Goal: Find specific page/section: Find specific page/section

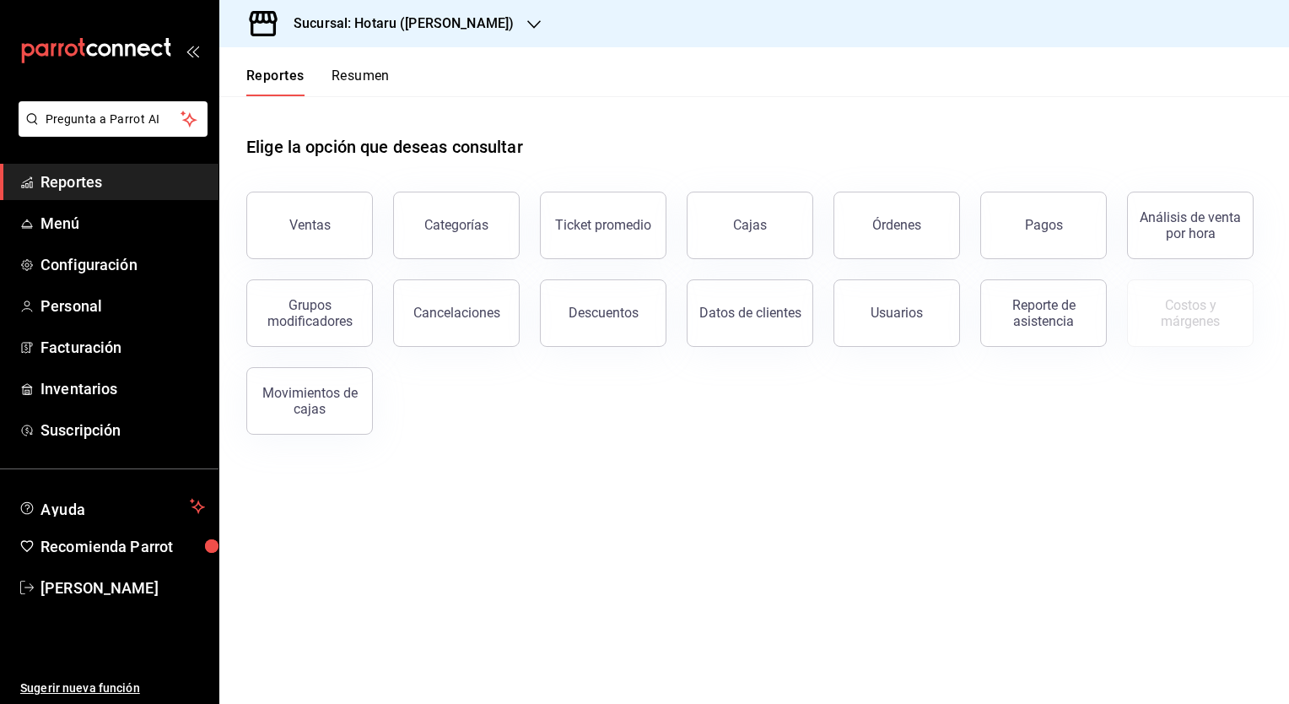
click at [378, 18] on h3 "Sucursal: Hotaru ([PERSON_NAME])" at bounding box center [397, 24] width 234 height 20
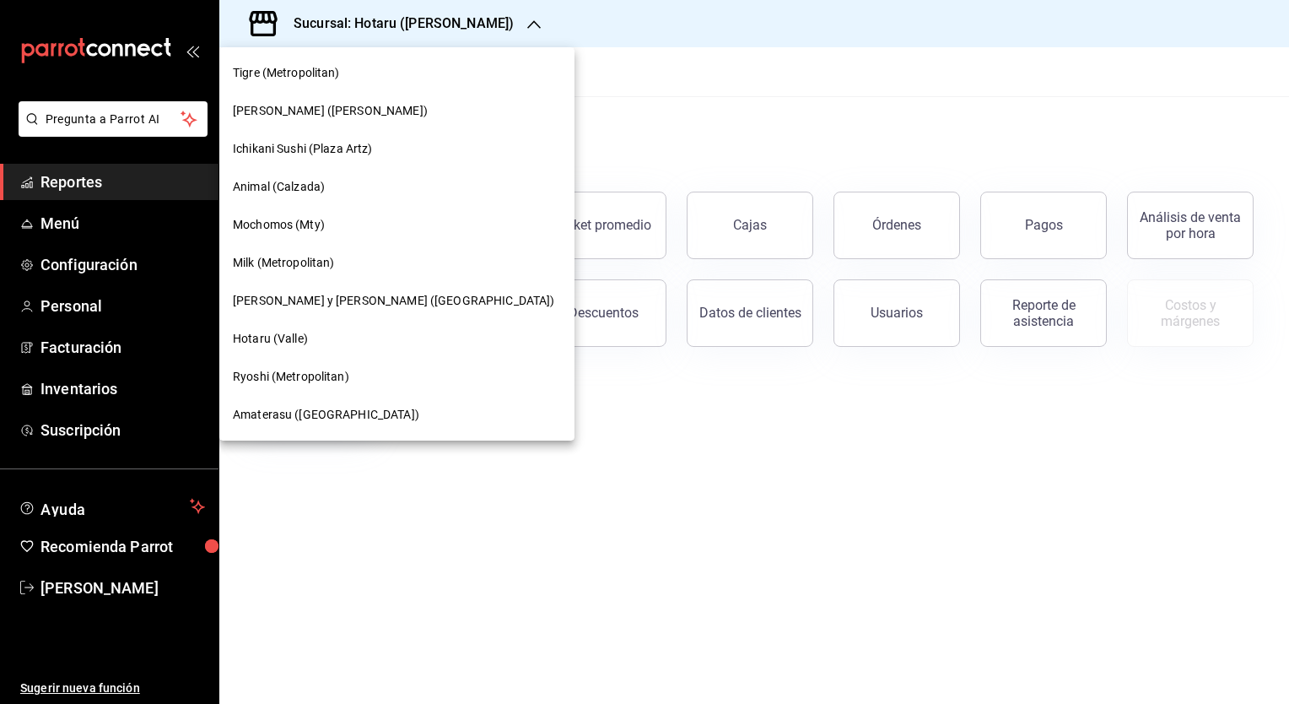
click at [309, 301] on span "[PERSON_NAME] y [PERSON_NAME] ([GEOGRAPHIC_DATA])" at bounding box center [393, 301] width 321 height 18
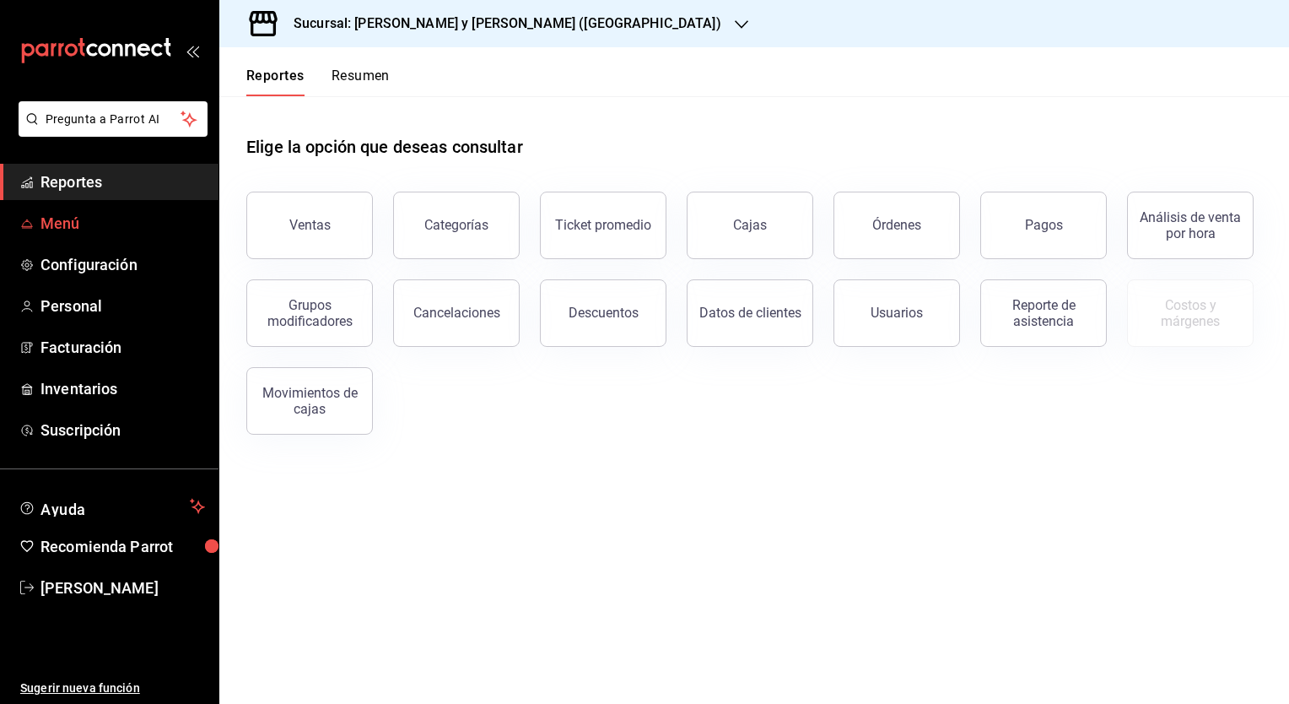
click at [61, 221] on span "Menú" at bounding box center [123, 223] width 165 height 23
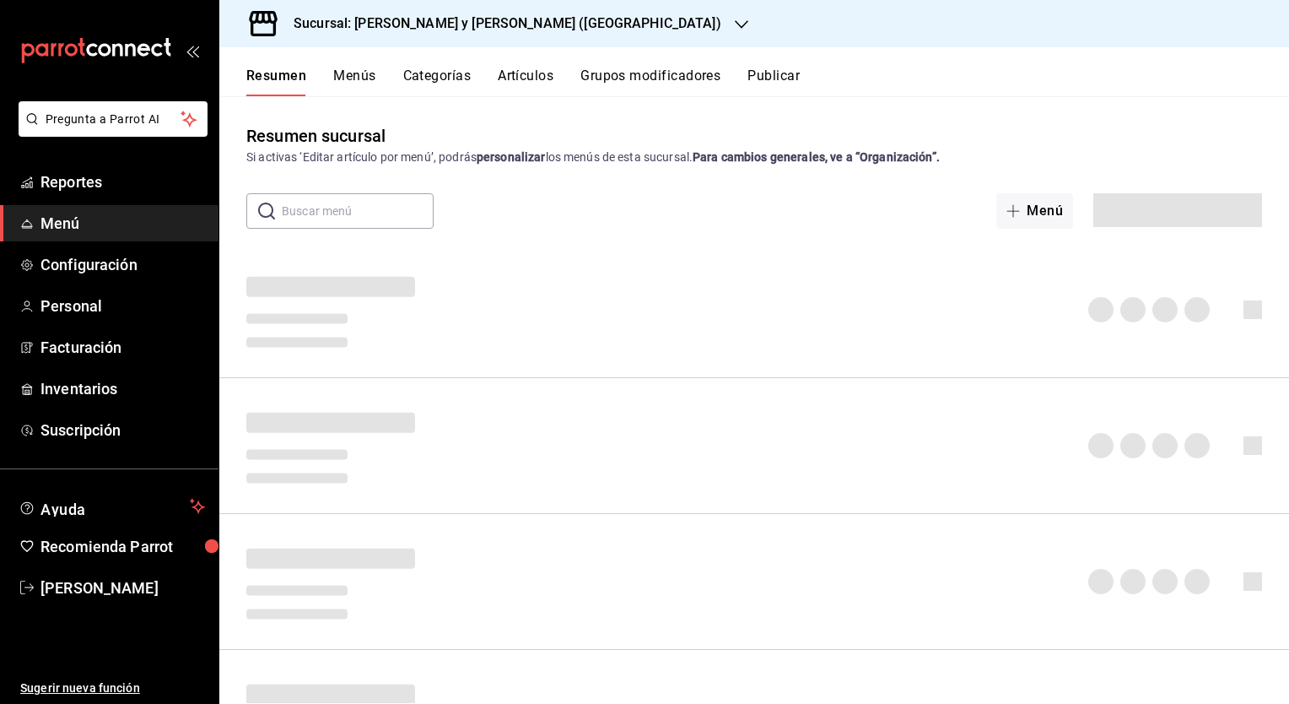
click at [535, 80] on button "Artículos" at bounding box center [526, 82] width 56 height 29
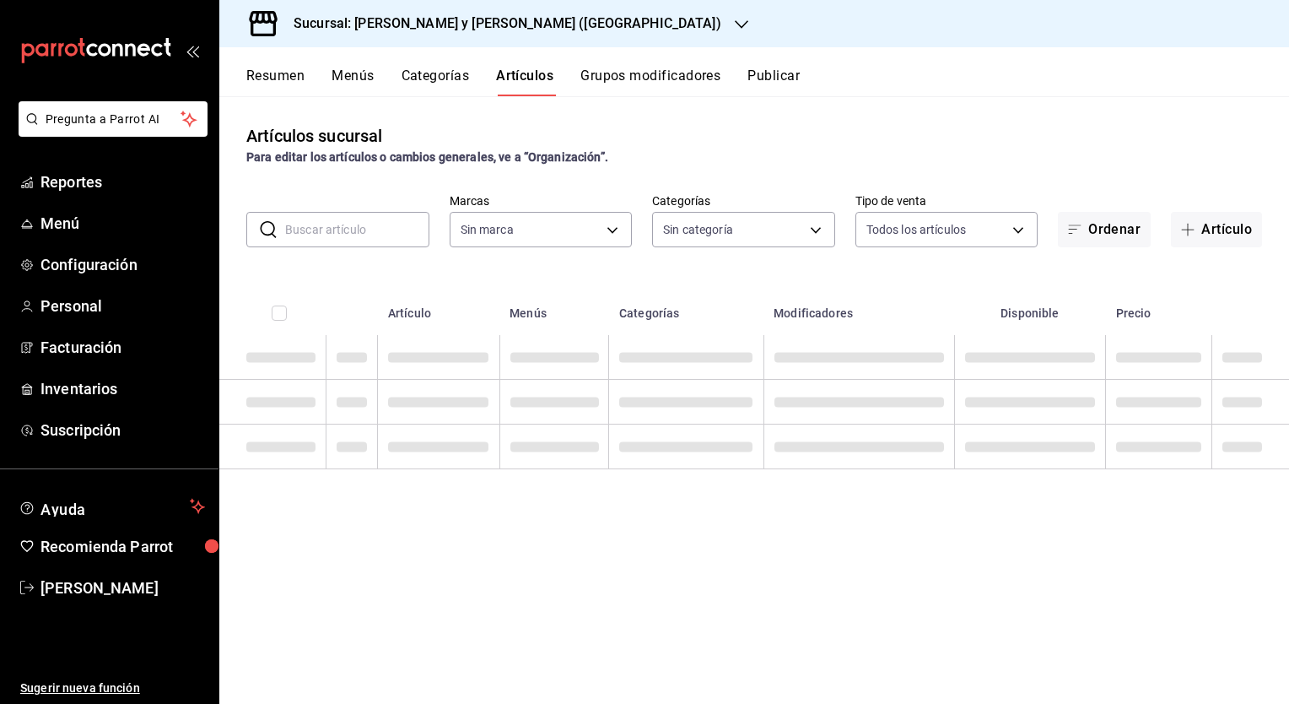
click at [321, 238] on input "text" at bounding box center [357, 230] width 144 height 34
type input "5c4b5436-b9cd-4a1a-b4e8-85329c7394cf"
type input "pla"
type input "463cbe58-69f9-49c2-85c9-e7a3a82fd125,93b19971-b18f-4184-ad12-5f617cec116c,3e3b7…"
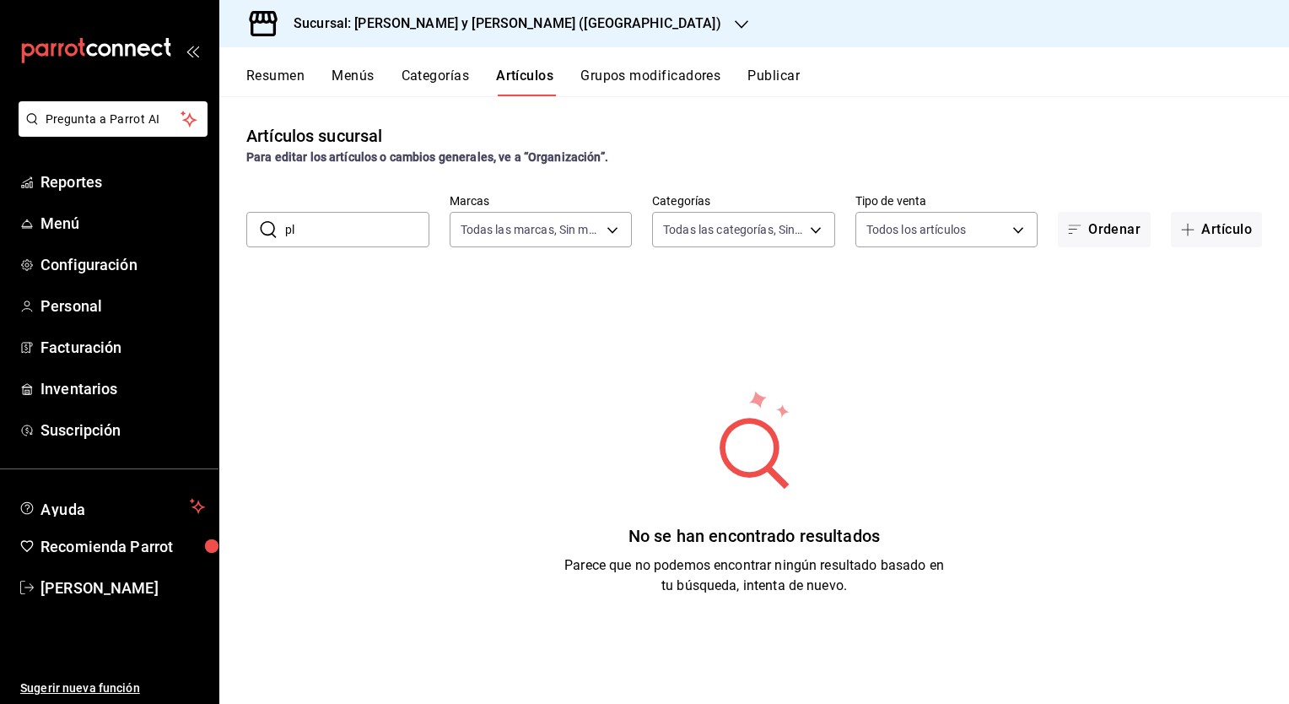
type input "p"
type input "fru"
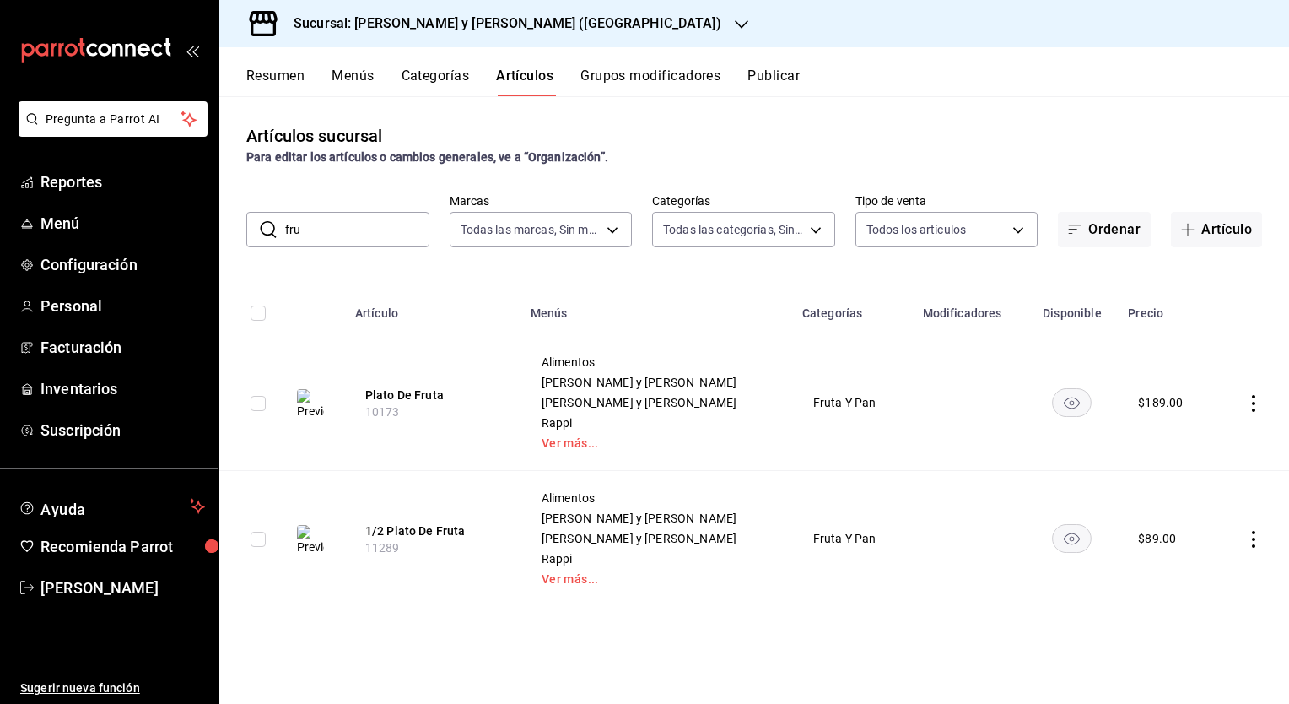
click at [577, 267] on div "Artículos sucursal Para editar los artículos o cambios generales, ve a “Organiz…" at bounding box center [754, 399] width 1070 height 607
click at [409, 17] on h3 "Sucursal: [PERSON_NAME] y [PERSON_NAME] ([GEOGRAPHIC_DATA])" at bounding box center [500, 24] width 441 height 20
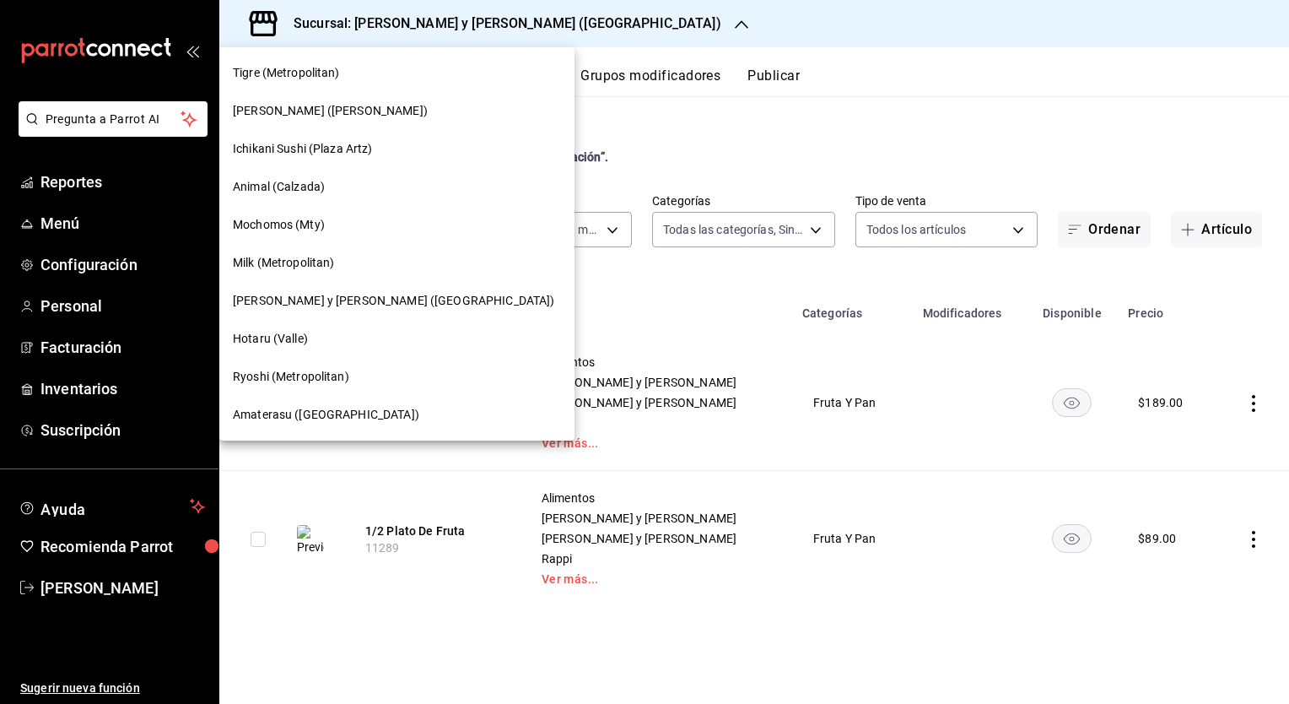
click at [263, 69] on span "Tigre (Metropolitan)" at bounding box center [286, 73] width 107 height 18
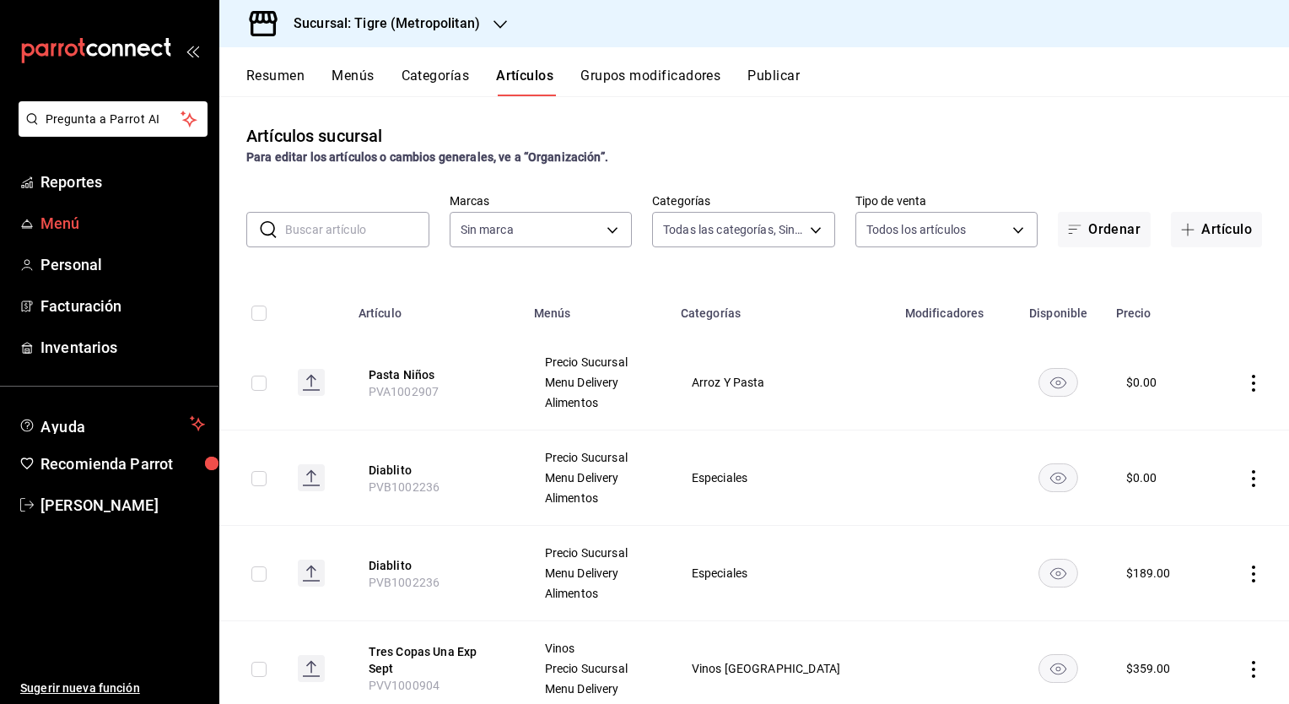
type input "95de3a49-3e71-4222-9a00-2b077991daeb,0ce31c32-a5a6-498b-be74-31ce48fb35ae,30be1…"
type input "d2a20516-989b-40fe-838d-c8b0b31ef0ff"
click at [531, 72] on button "Artículos" at bounding box center [524, 82] width 57 height 29
click at [380, 231] on input "text" at bounding box center [357, 230] width 144 height 34
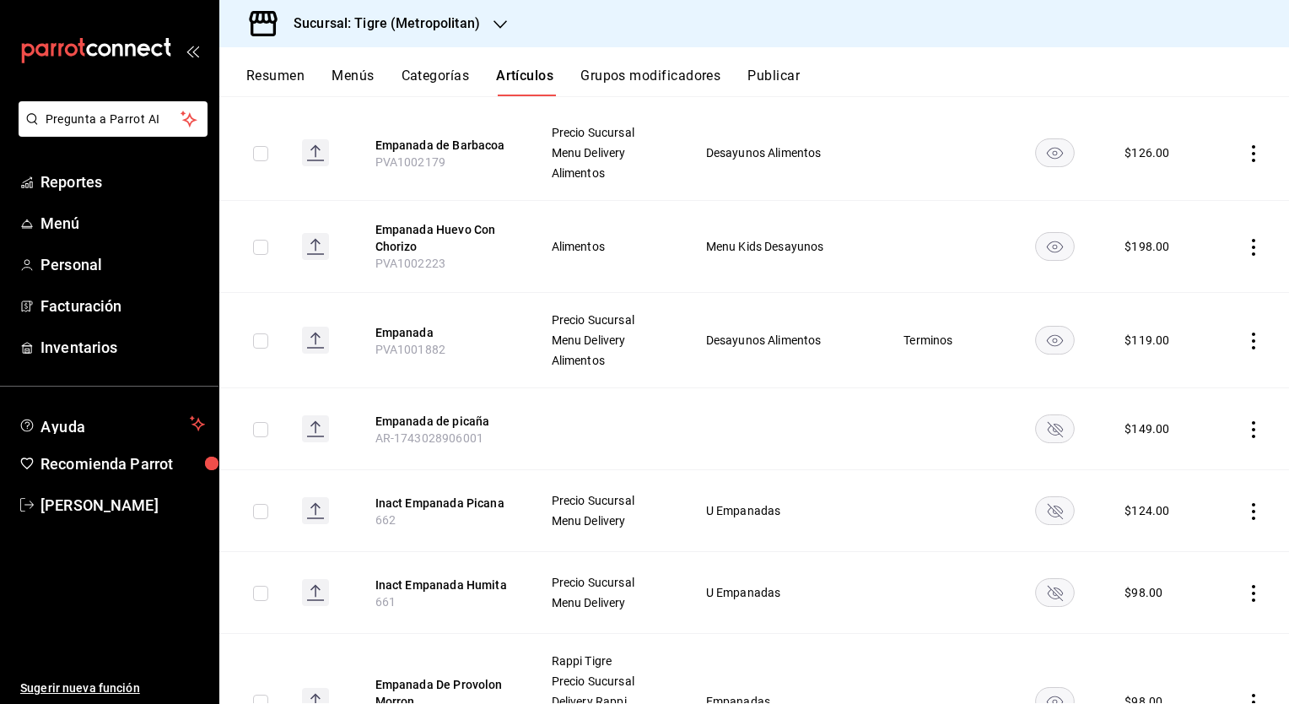
scroll to position [202, 0]
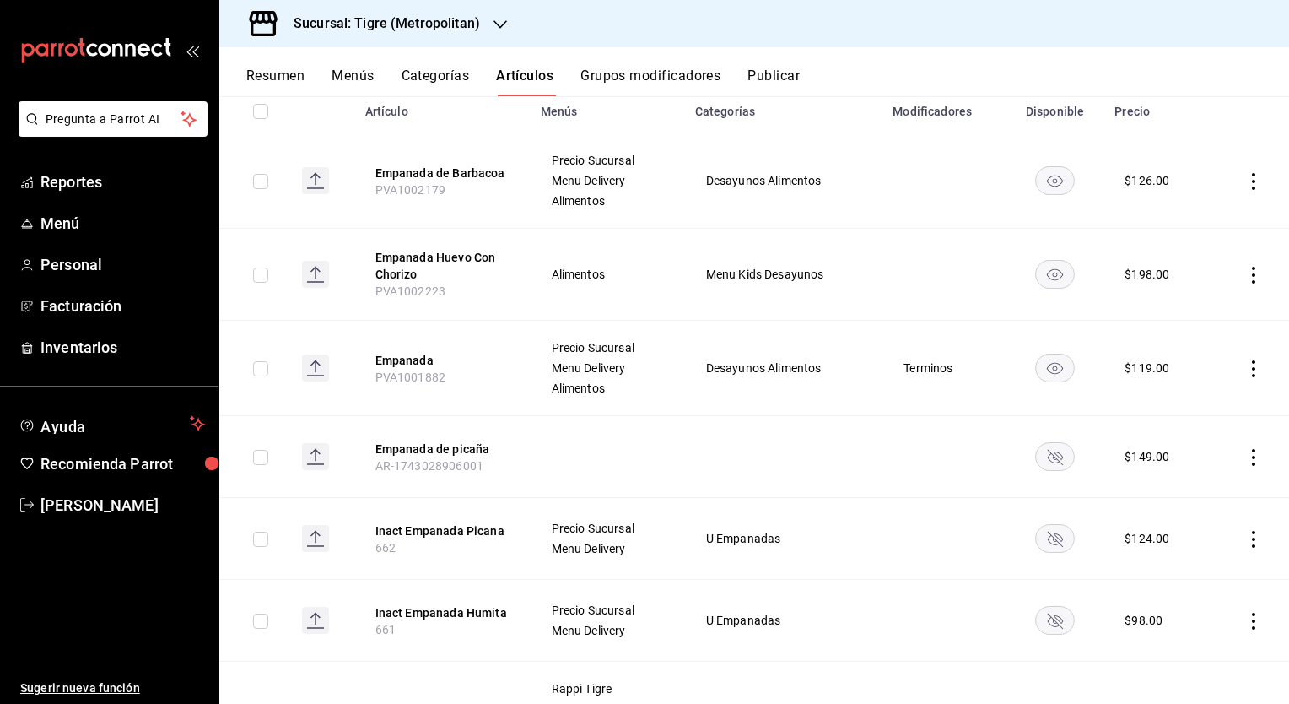
type input "empan"
click at [404, 25] on h3 "Sucursal: Tigre (Metropolitan)" at bounding box center [380, 24] width 200 height 20
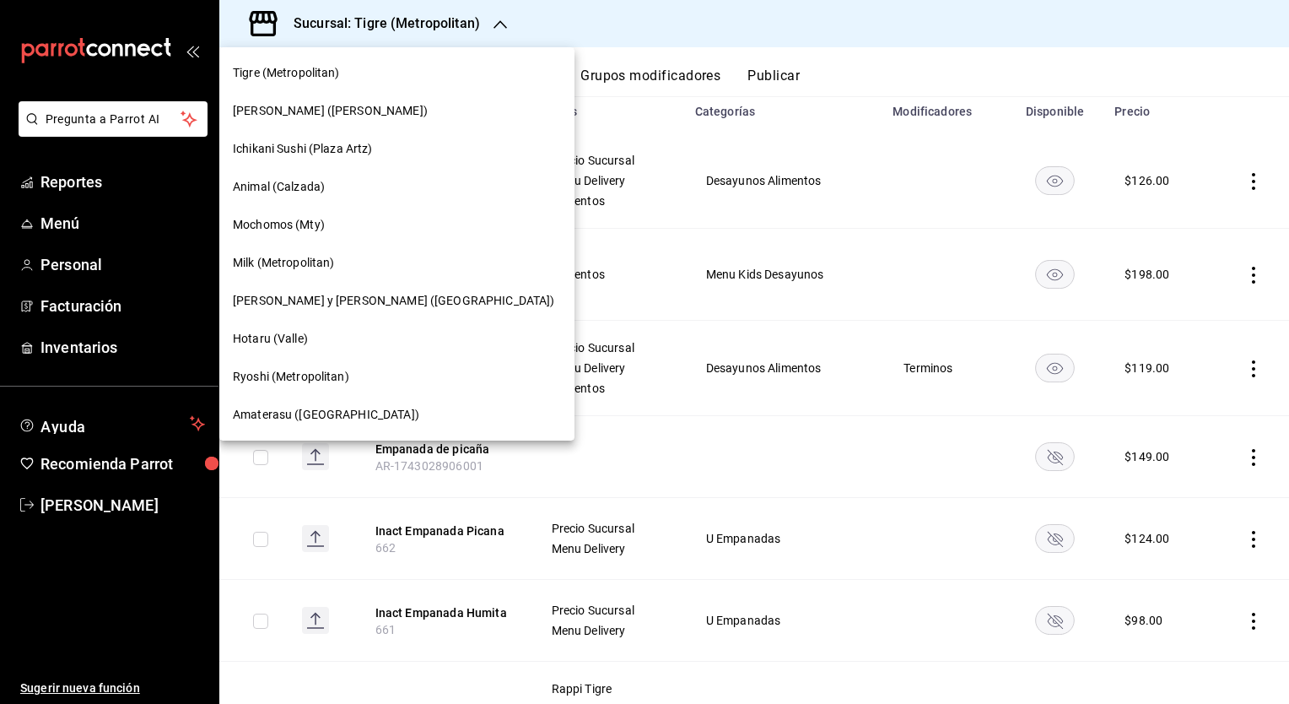
click at [267, 305] on span "[PERSON_NAME] y [PERSON_NAME] ([GEOGRAPHIC_DATA])" at bounding box center [393, 301] width 321 height 18
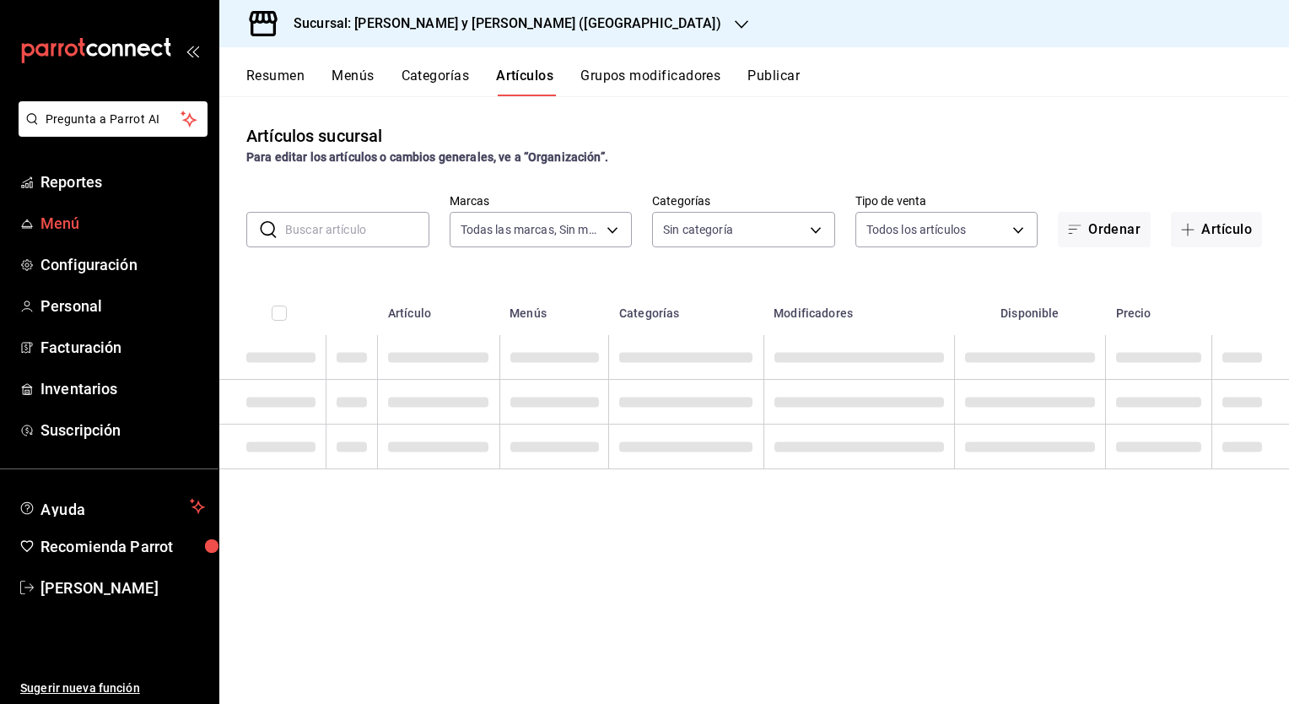
click at [69, 219] on span "Menú" at bounding box center [123, 223] width 165 height 23
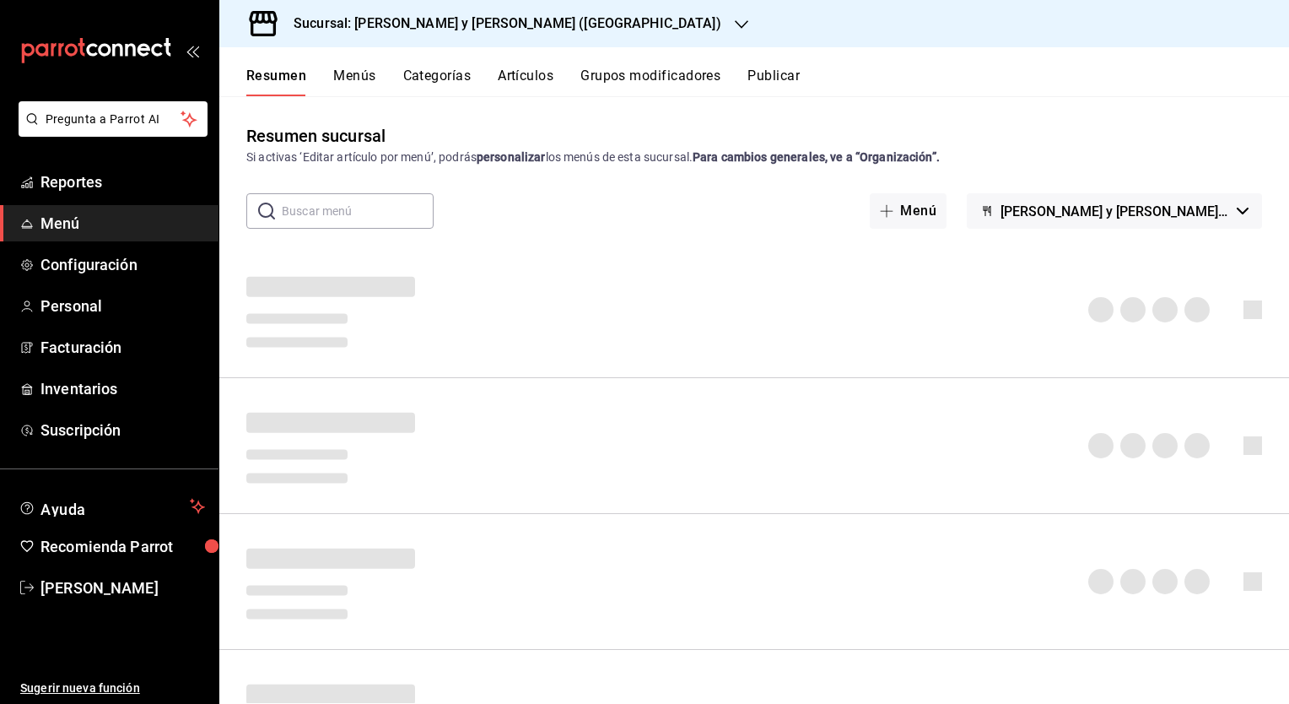
click at [516, 73] on button "Artículos" at bounding box center [526, 82] width 56 height 29
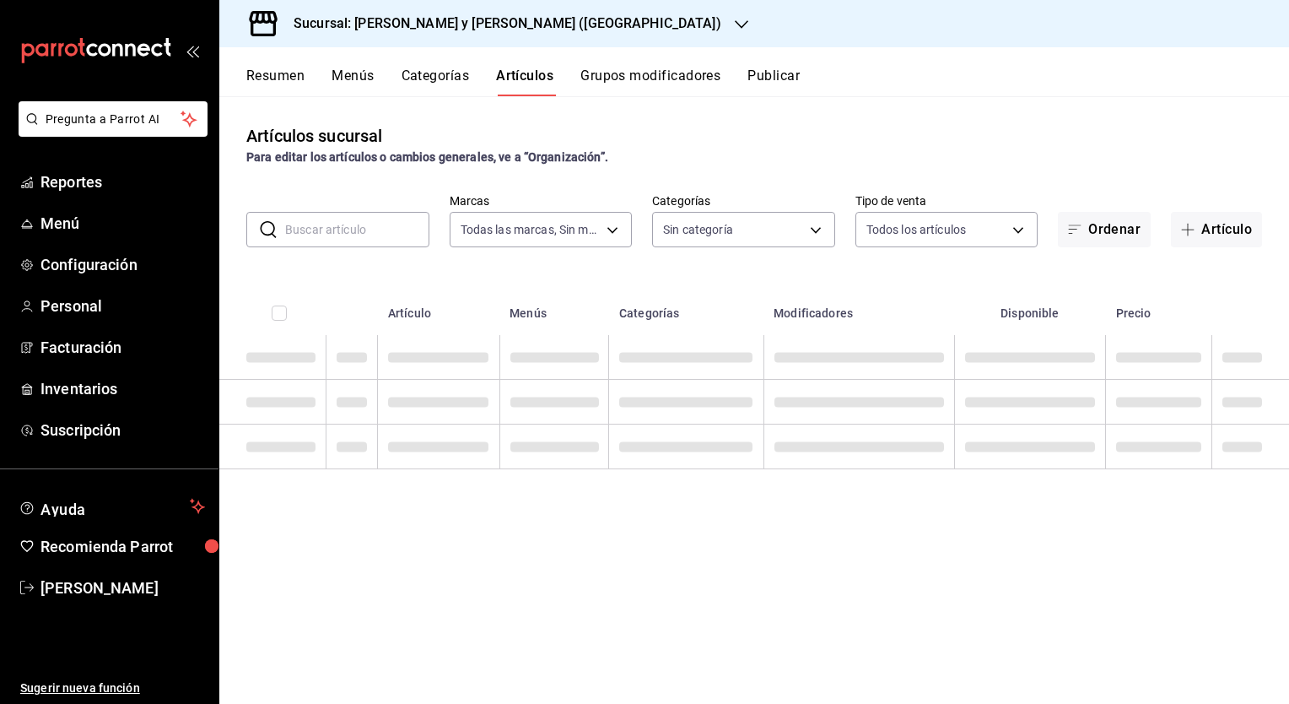
type input "5c4b5436-b9cd-4a1a-b4e8-85329c7394cf"
click at [327, 227] on input "text" at bounding box center [357, 230] width 144 height 34
type input "463cbe58-69f9-49c2-85c9-e7a3a82fd125,93b19971-b18f-4184-ad12-5f617cec116c,3e3b7…"
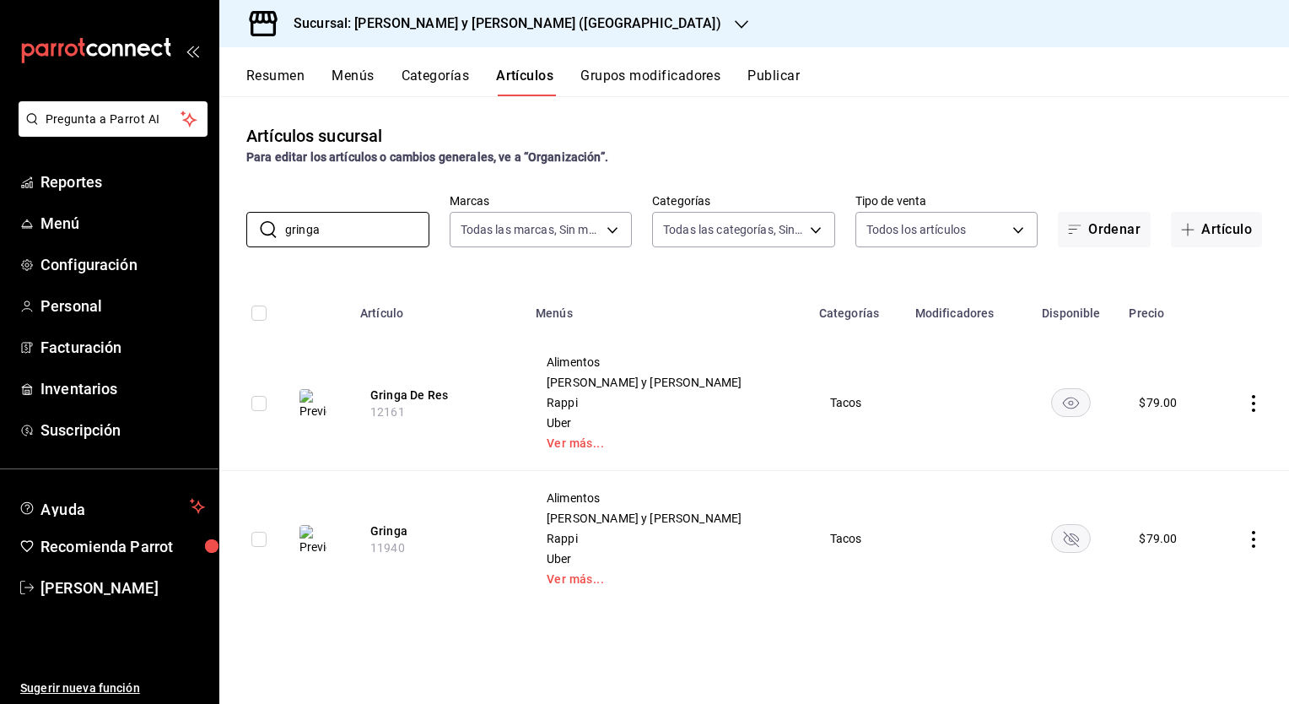
type input "gringa"
